Goal: Check status

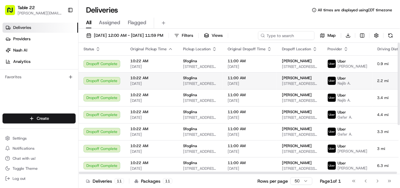
scroll to position [78, 0]
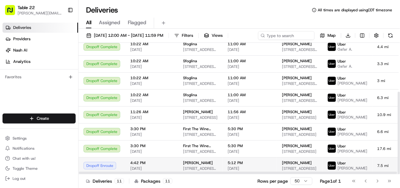
click at [211, 166] on span "[STREET_ADDRESS][PERSON_NAME]" at bounding box center [200, 168] width 35 height 5
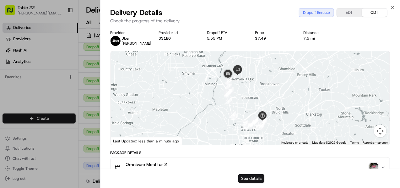
drag, startPoint x: 356, startPoint y: 84, endPoint x: 378, endPoint y: 138, distance: 57.9
click at [374, 120] on div at bounding box center [250, 98] width 279 height 94
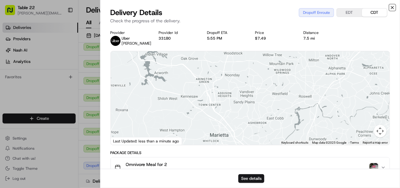
click at [392, 7] on icon "button" at bounding box center [392, 7] width 3 height 3
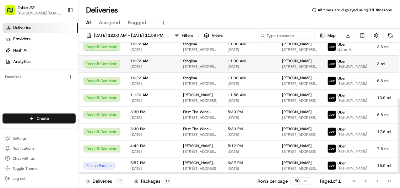
scroll to position [98, 0]
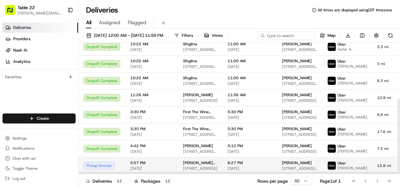
click at [201, 166] on span "[STREET_ADDRESS]" at bounding box center [200, 168] width 35 height 5
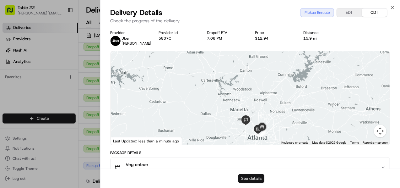
click at [251, 176] on button "See details" at bounding box center [251, 178] width 26 height 9
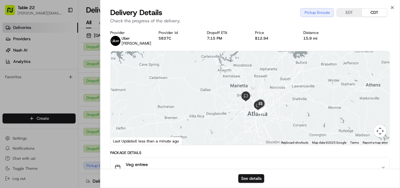
drag, startPoint x: 310, startPoint y: 96, endPoint x: 310, endPoint y: 66, distance: 30.2
click at [310, 66] on div at bounding box center [250, 98] width 279 height 94
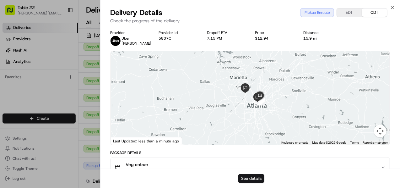
click at [381, 130] on button "Map camera controls" at bounding box center [380, 131] width 13 height 13
click at [363, 101] on button "Zoom in" at bounding box center [364, 99] width 13 height 13
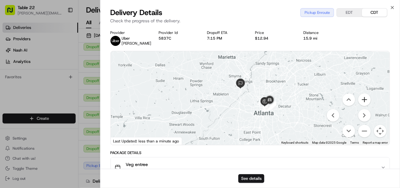
click at [363, 101] on button "Zoom in" at bounding box center [364, 99] width 13 height 13
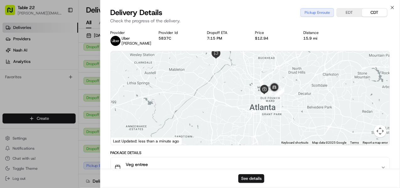
drag, startPoint x: 326, startPoint y: 99, endPoint x: 310, endPoint y: 78, distance: 26.5
click at [310, 78] on div at bounding box center [250, 98] width 279 height 94
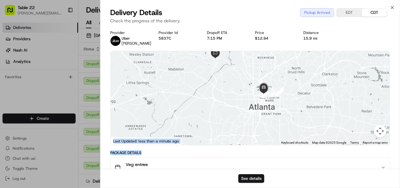
drag, startPoint x: 229, startPoint y: 152, endPoint x: 231, endPoint y: 95, distance: 56.9
click at [230, 96] on div "Provider [PERSON_NAME] Provider Id 5837C Dropoff ETA 7:15 PM Price $12.94 Dista…" at bounding box center [251, 184] width 280 height 308
click at [382, 165] on icon "button" at bounding box center [383, 167] width 5 height 5
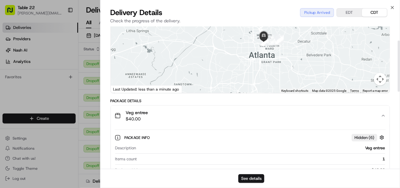
scroll to position [53, 0]
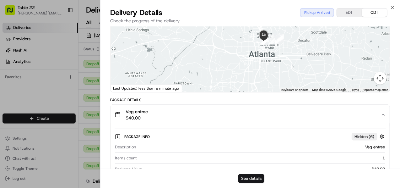
click at [181, 137] on div "Package Info Hidden ( 6 )" at bounding box center [256, 137] width 262 height 8
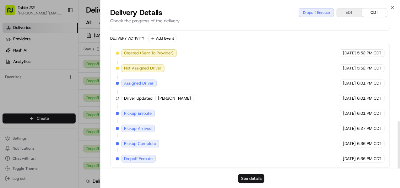
scroll to position [283, 0]
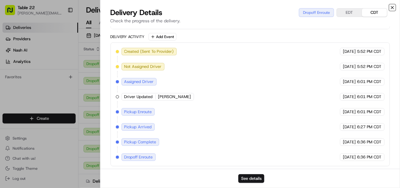
click at [392, 8] on icon "button" at bounding box center [392, 7] width 5 height 5
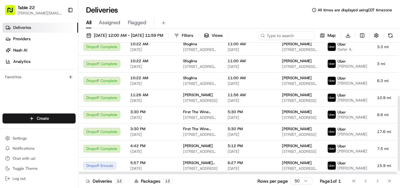
scroll to position [98, 0]
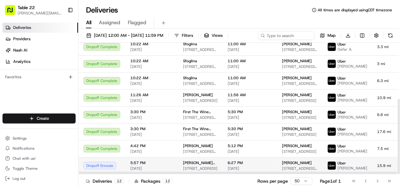
click at [298, 160] on div "[PERSON_NAME]" at bounding box center [299, 162] width 35 height 5
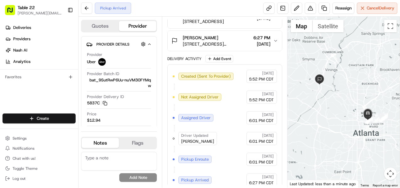
scroll to position [100, 0]
